Goal: Transaction & Acquisition: Purchase product/service

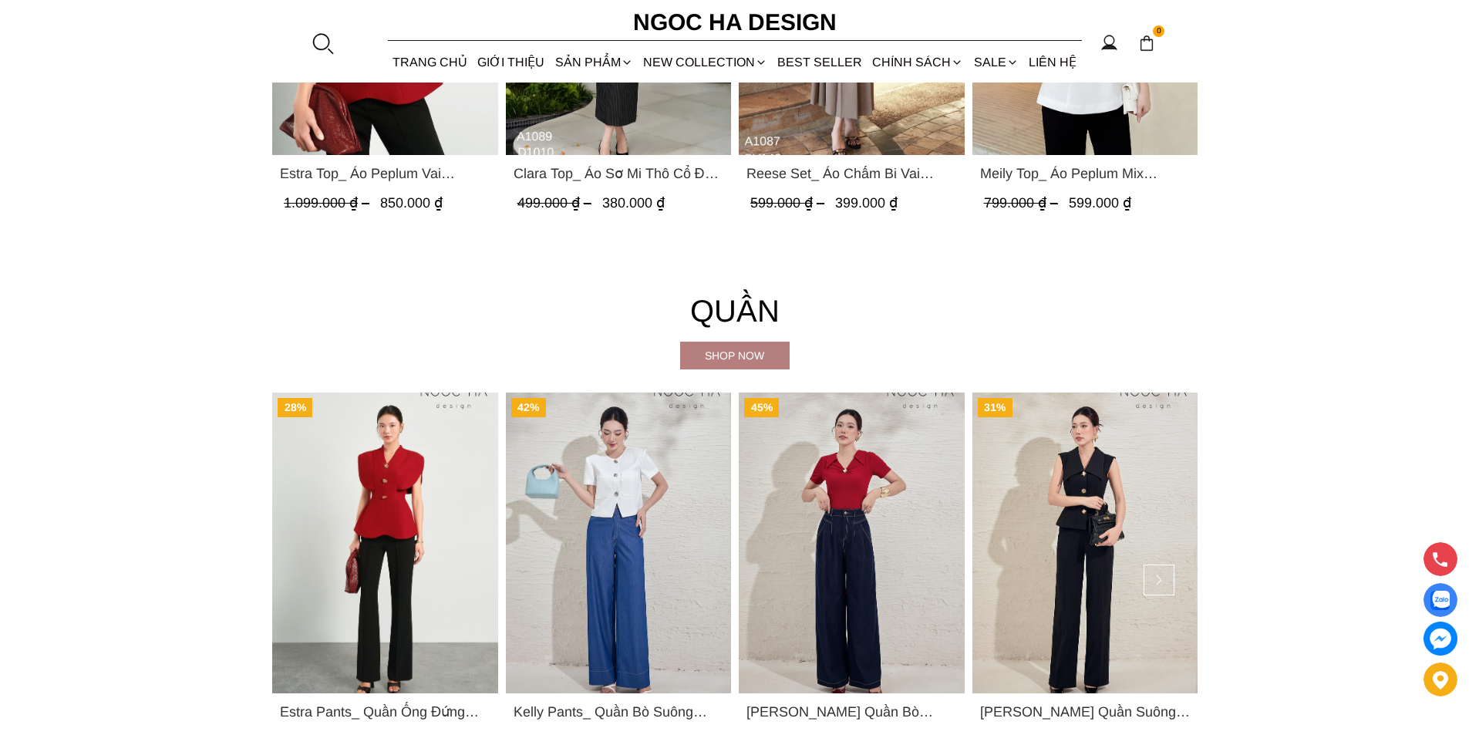
scroll to position [2236, 0]
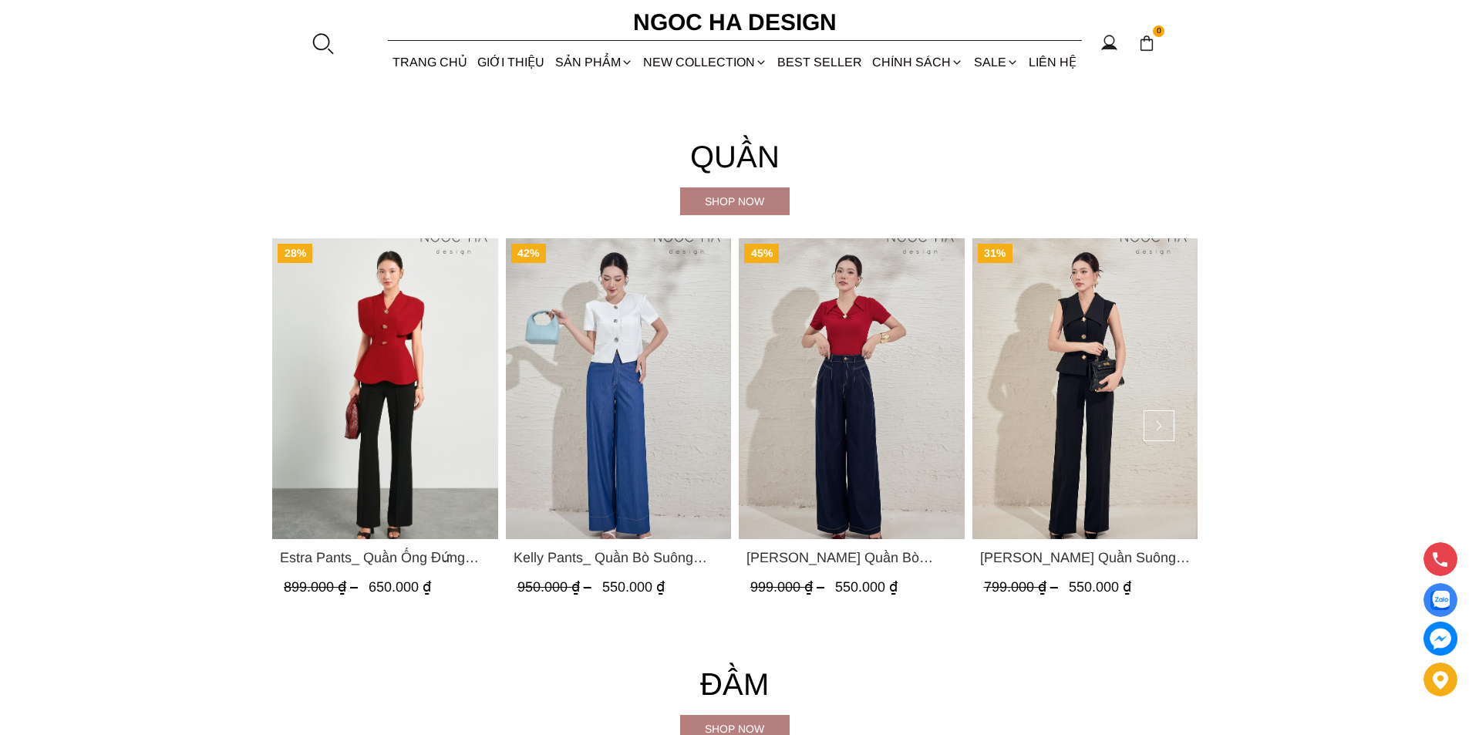
click at [858, 557] on span "Kaytlyn Pants_ Quần Bò Suông Xếp LY Màu Xanh Đậm Q065" at bounding box center [851, 558] width 210 height 22
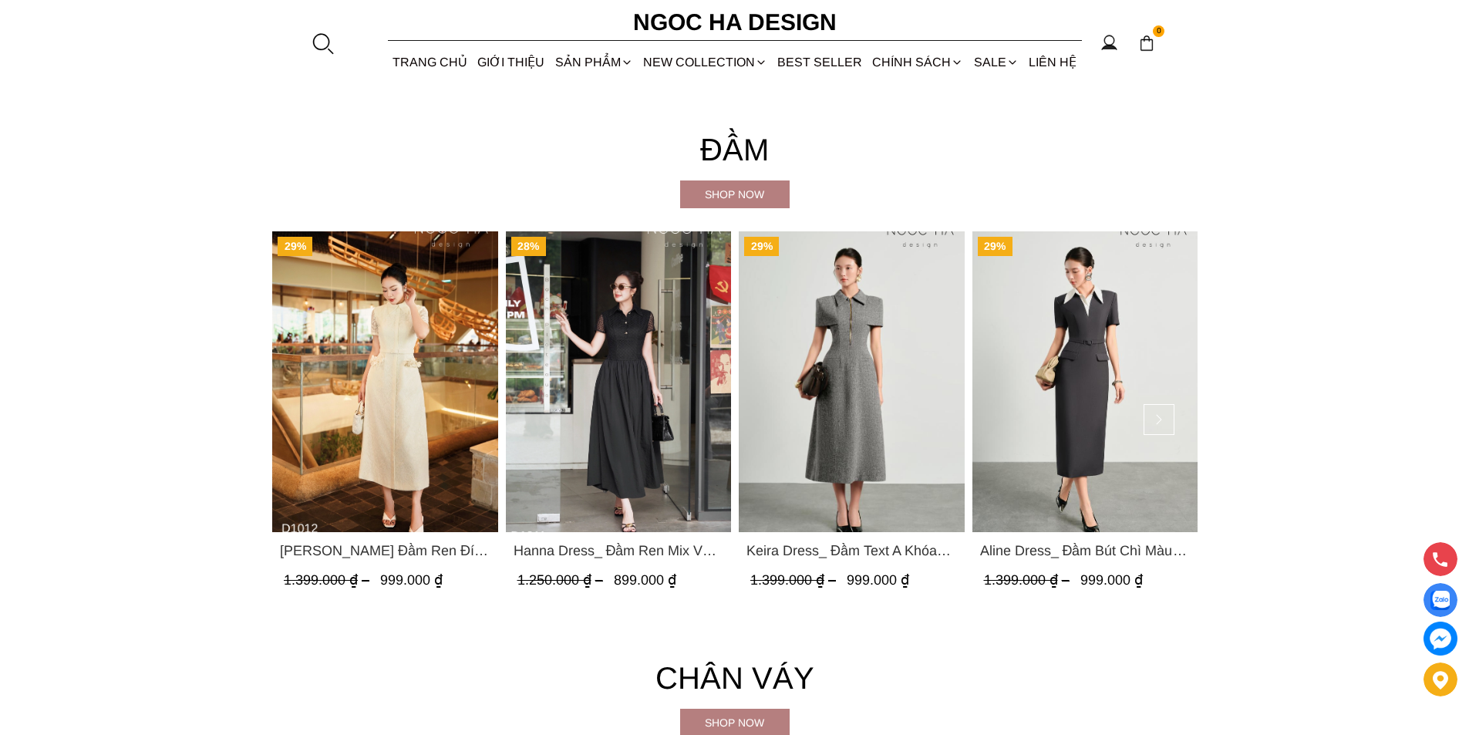
scroll to position [2924, 0]
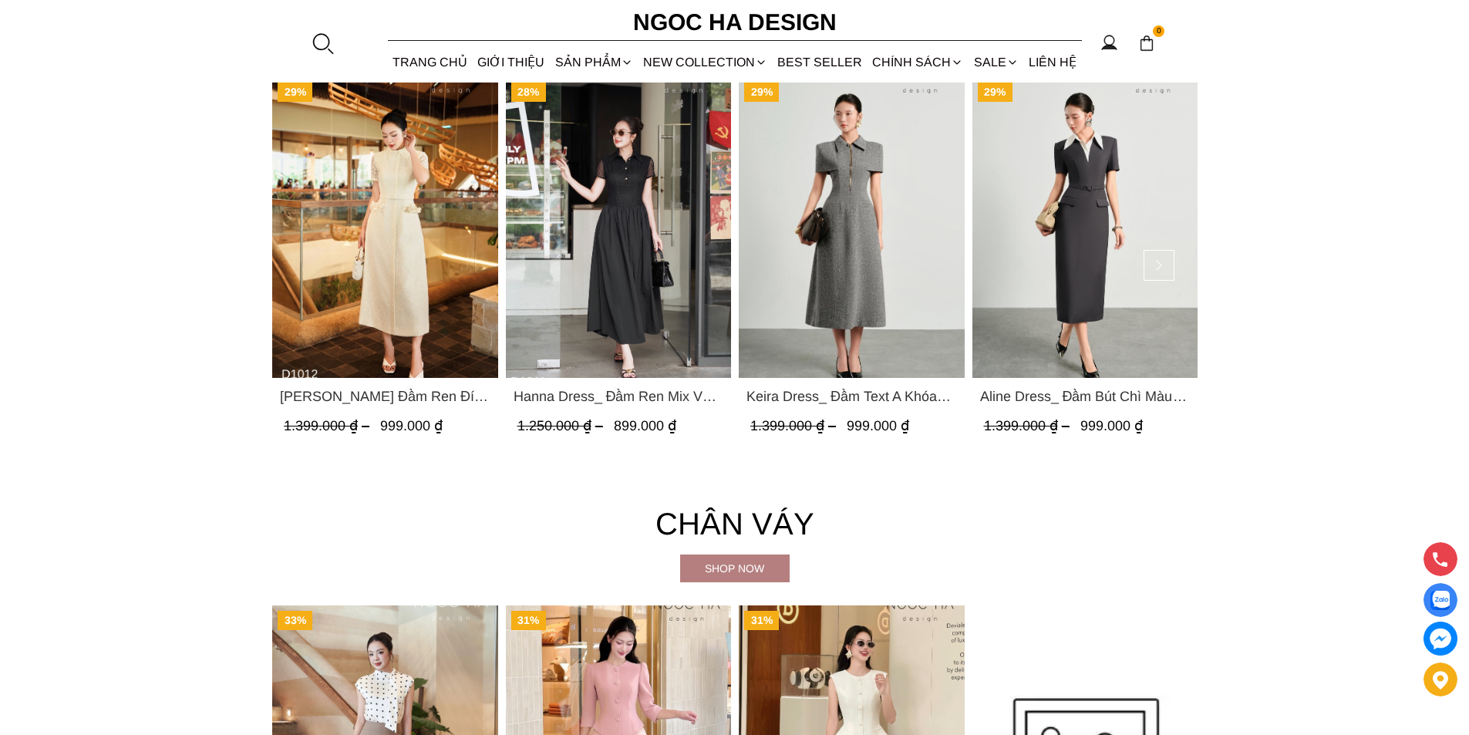
click at [1094, 396] on span "Aline Dress_ Đầm Bút Chì Màu Ghi Mix Cổ Trắng D1014" at bounding box center [1084, 396] width 210 height 22
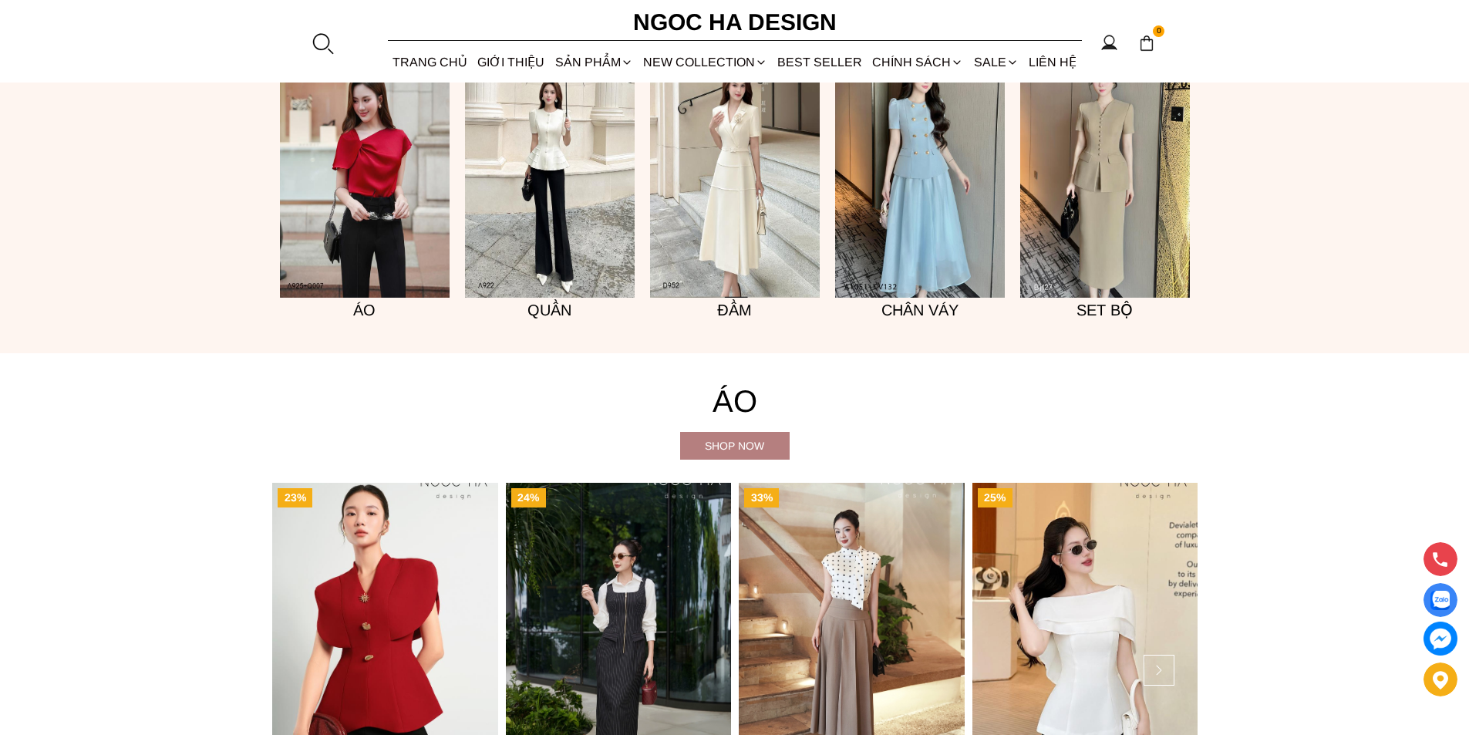
scroll to position [1222, 0]
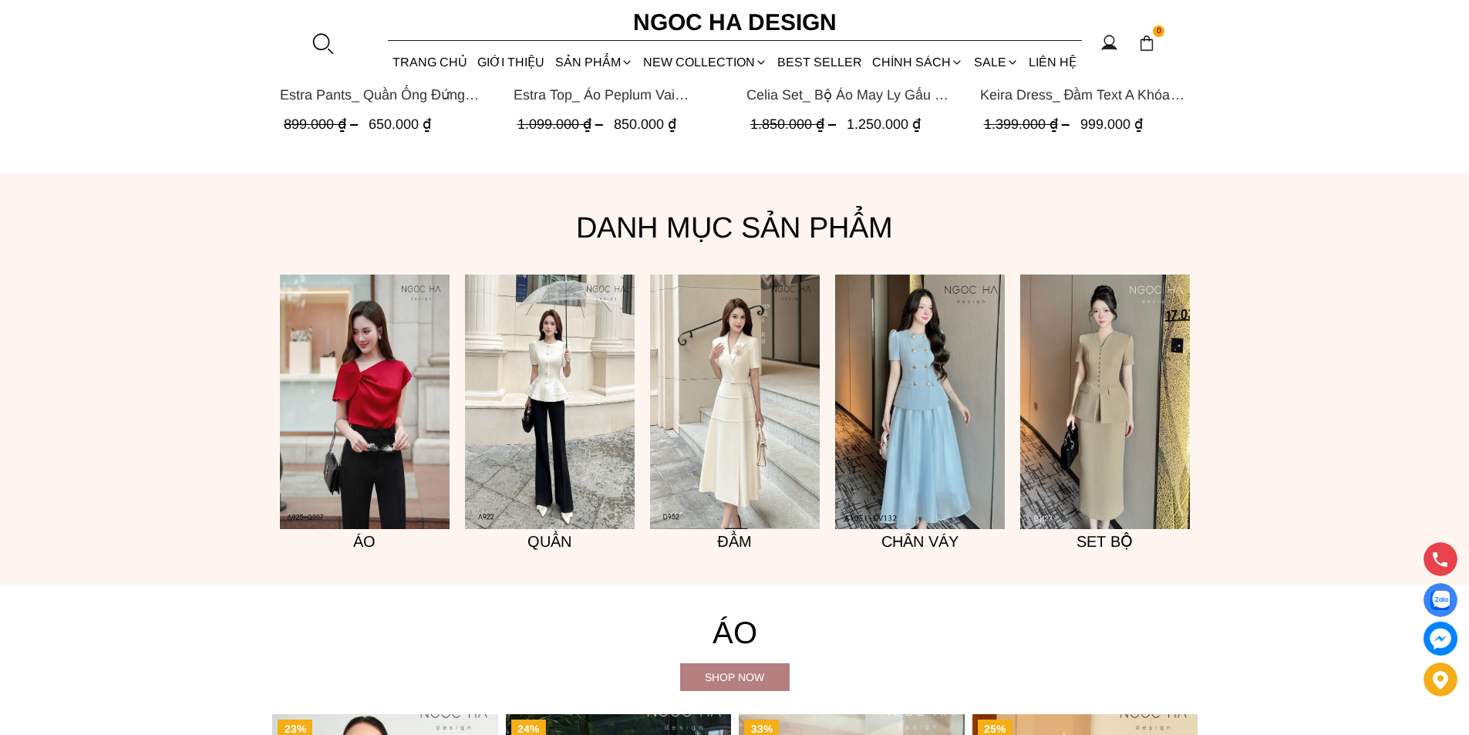
click at [737, 536] on h5 "Đầm" at bounding box center [735, 541] width 170 height 25
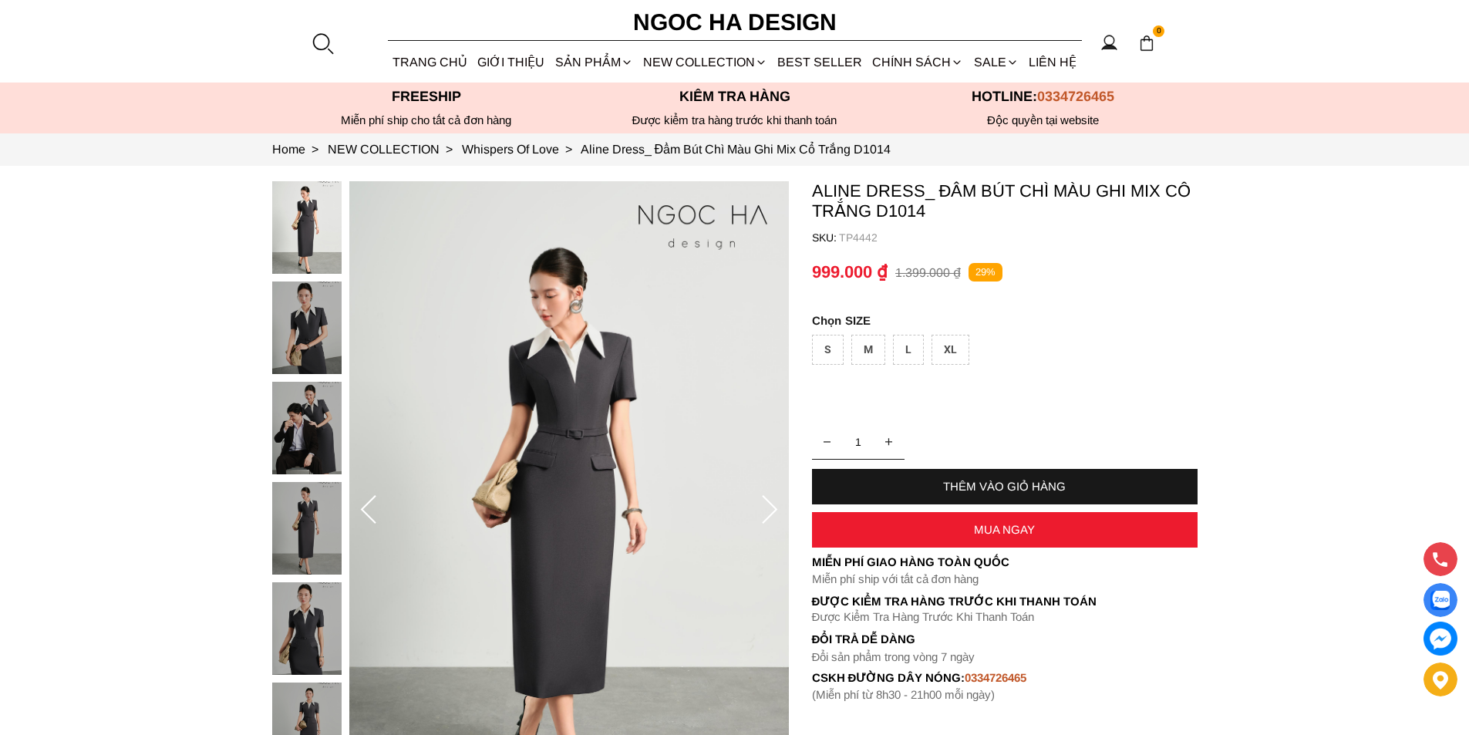
click at [767, 511] on icon at bounding box center [769, 510] width 31 height 31
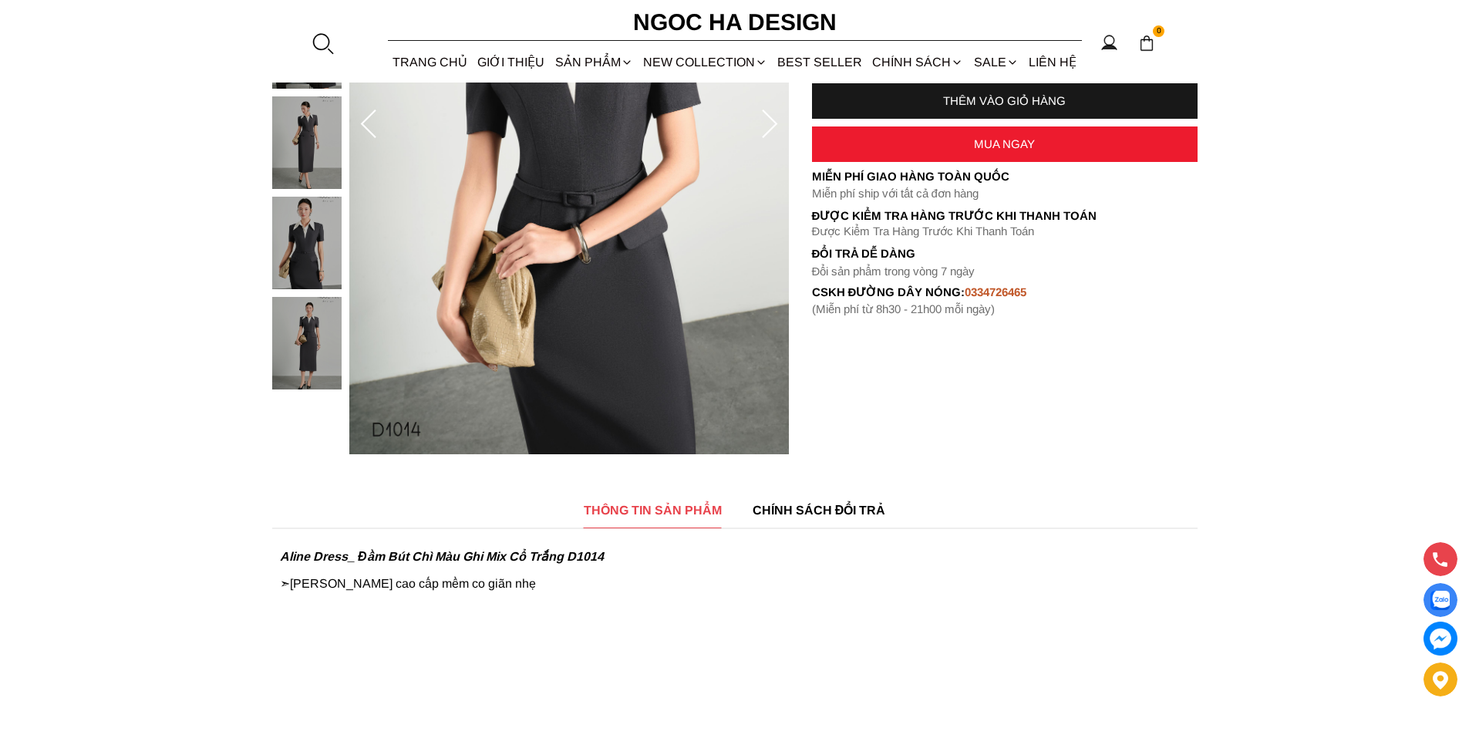
scroll to position [154, 0]
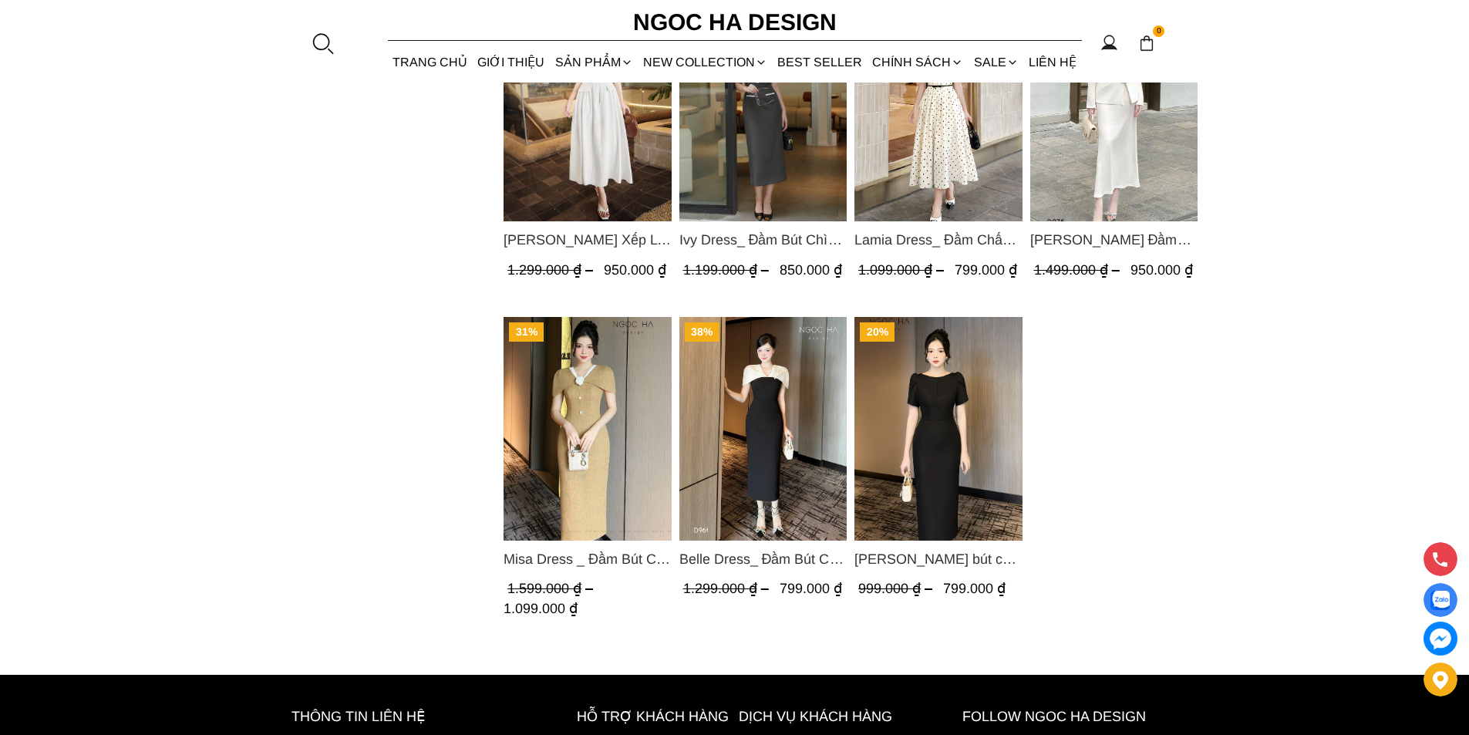
scroll to position [2011, 0]
